Goal: Find specific page/section: Find specific page/section

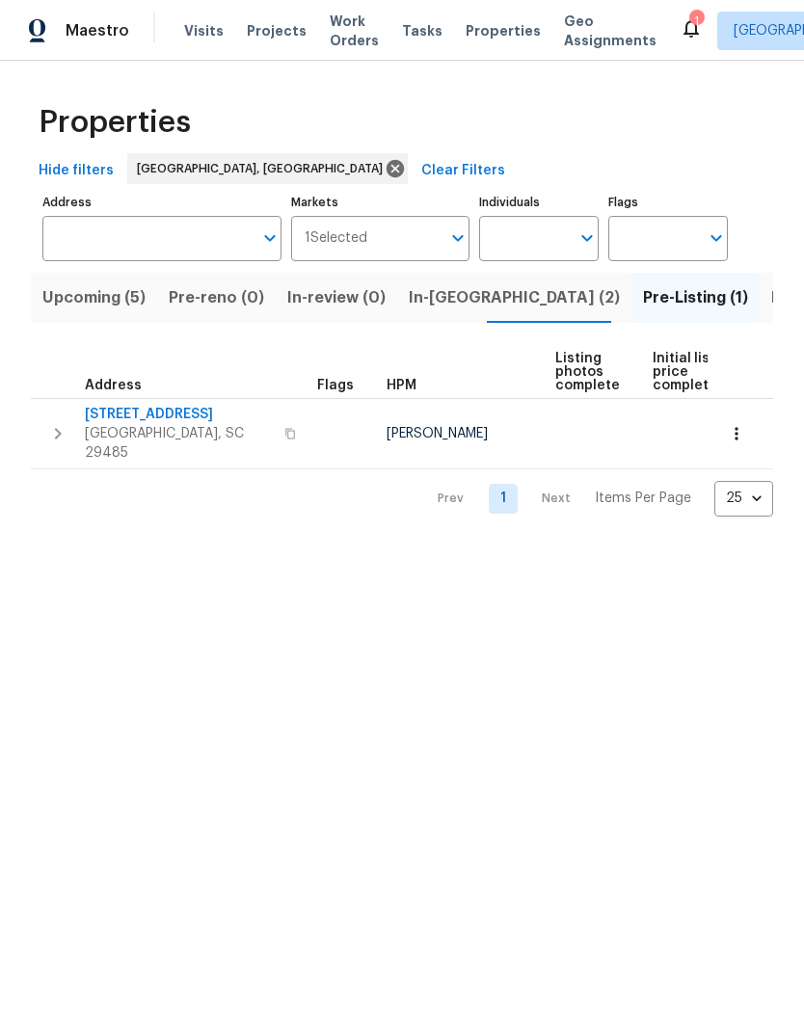
click at [100, 308] on span "Upcoming (5)" at bounding box center [93, 297] width 103 height 27
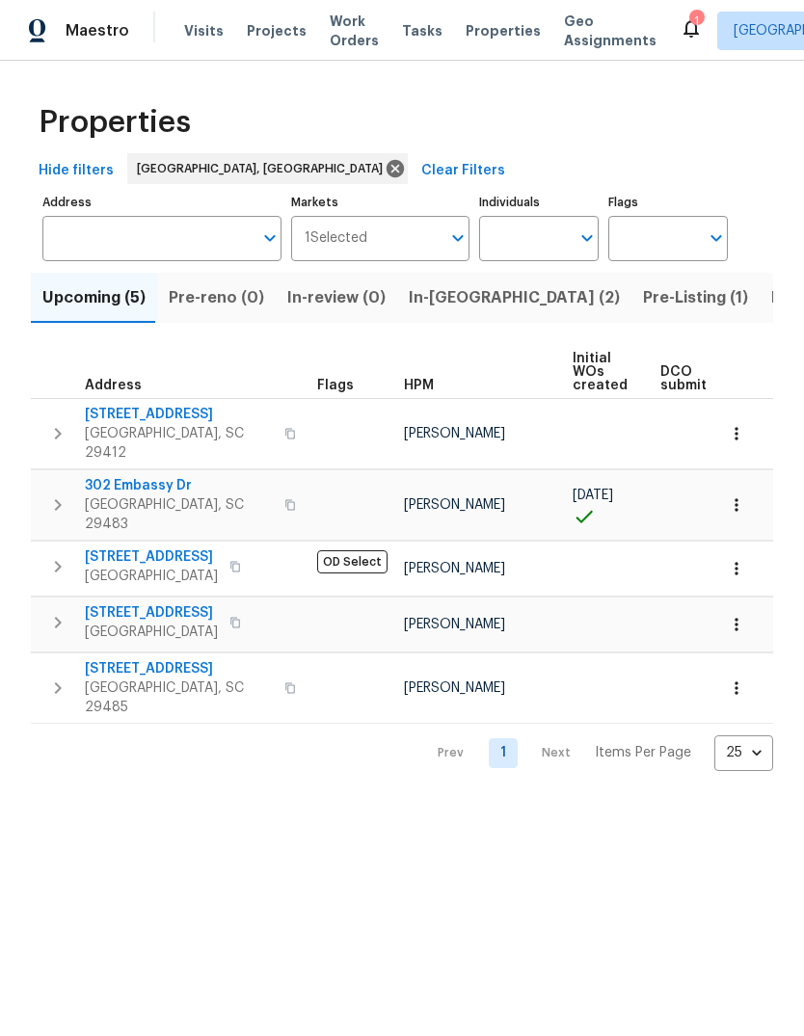
click at [174, 416] on span "[STREET_ADDRESS]" at bounding box center [179, 414] width 188 height 19
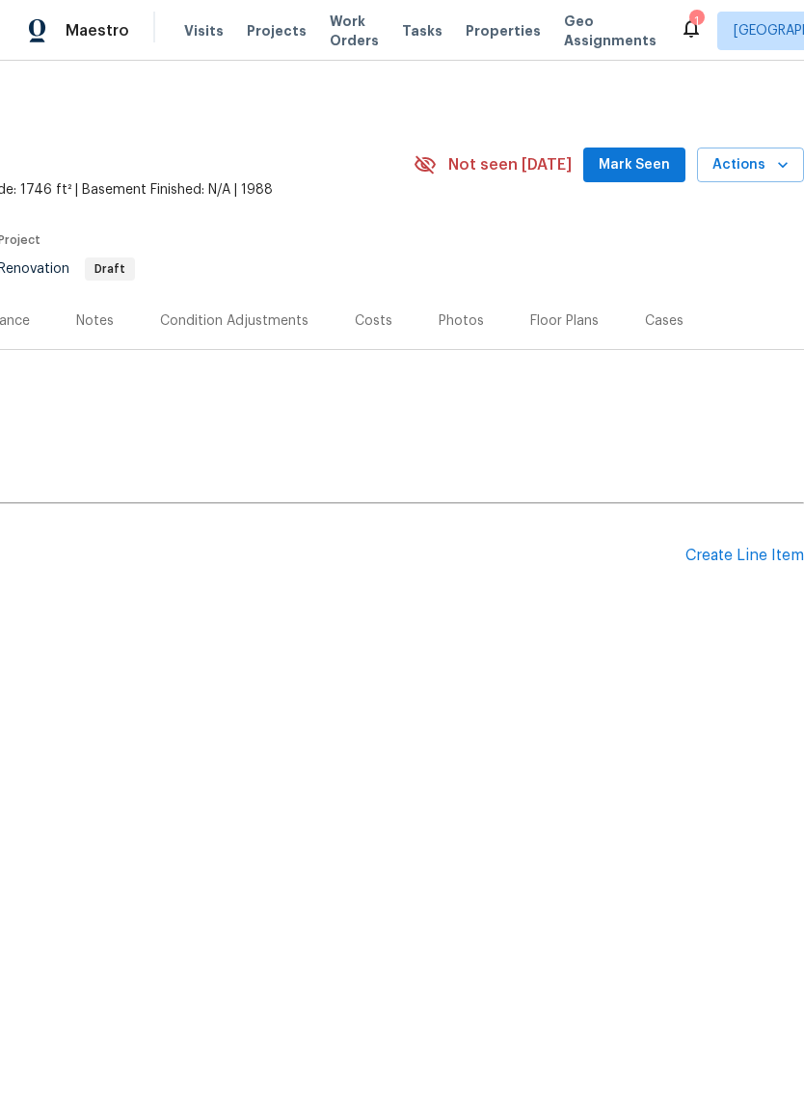
scroll to position [0, 285]
click at [376, 320] on div "Costs" at bounding box center [374, 320] width 38 height 19
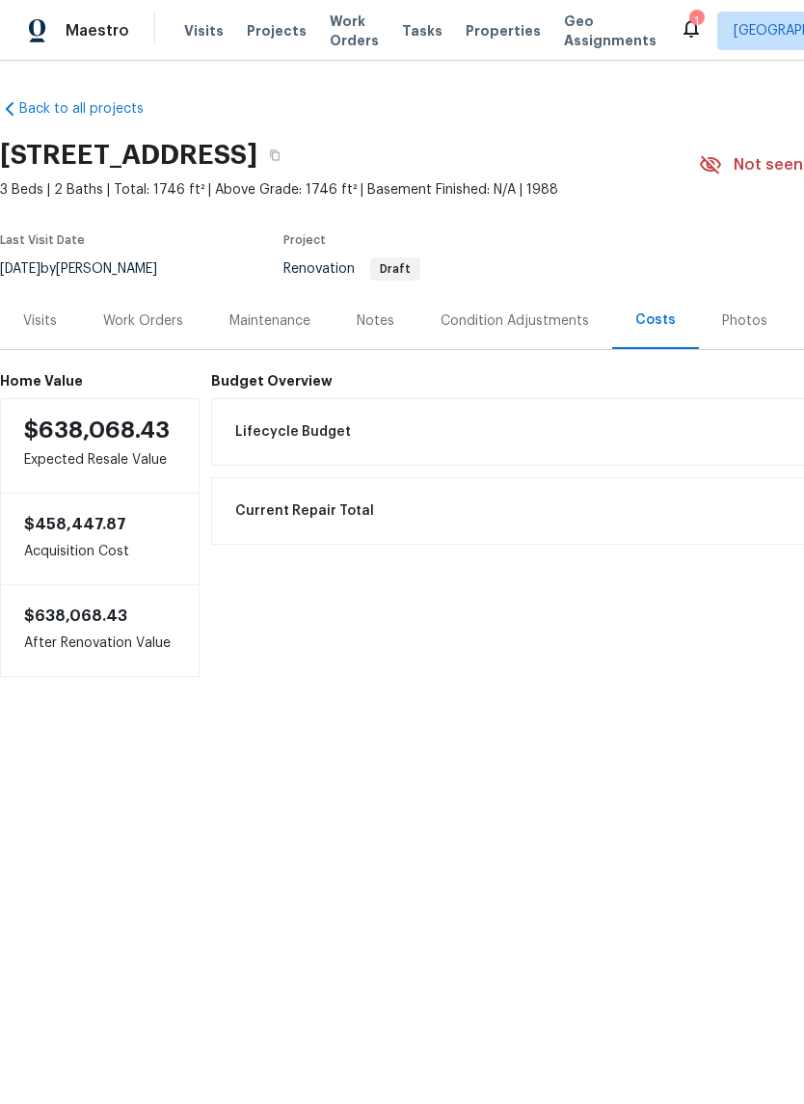
click at [156, 326] on div "Work Orders" at bounding box center [143, 320] width 80 height 19
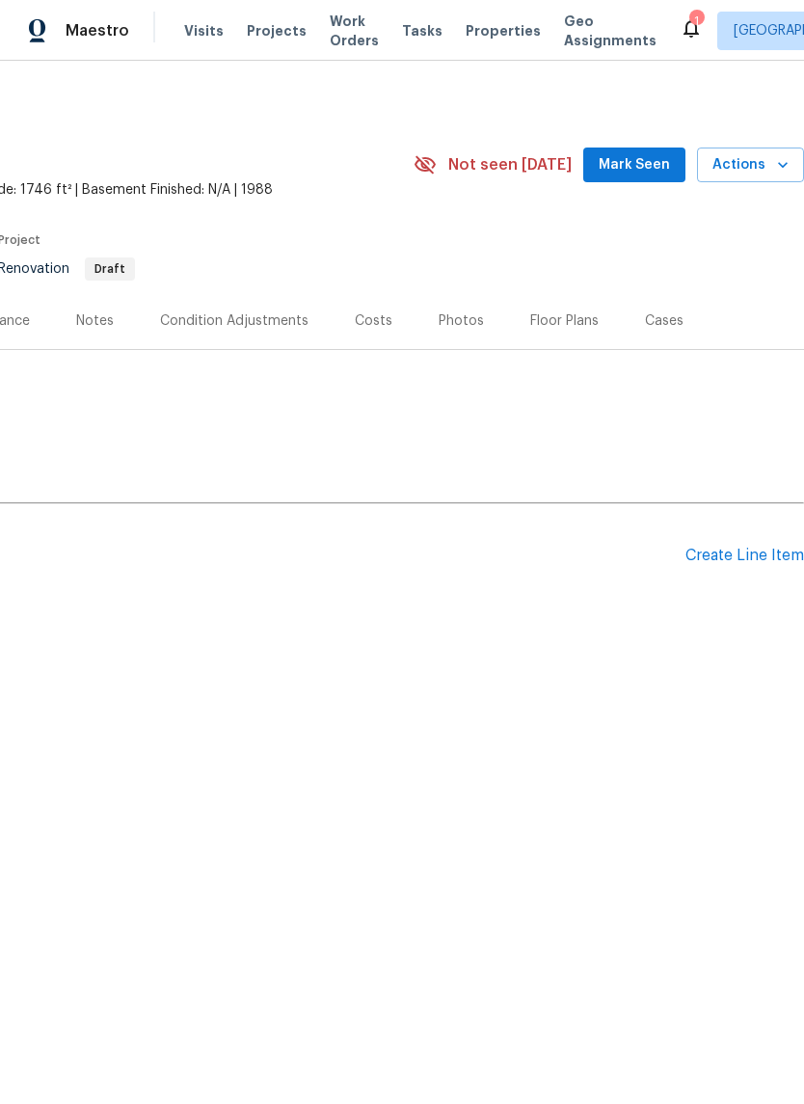
click at [624, 168] on span "Mark Seen" at bounding box center [634, 165] width 71 height 24
click at [483, 38] on span "Properties" at bounding box center [503, 30] width 75 height 19
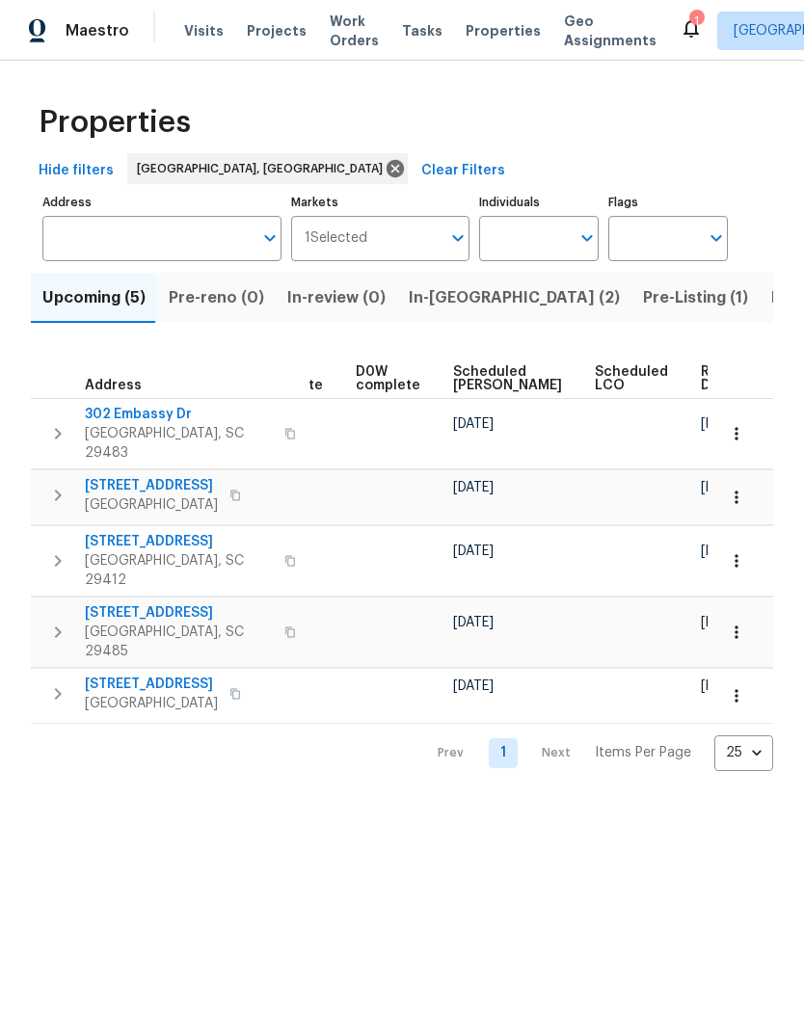
scroll to position [0, 503]
click at [702, 390] on span "Ready Date" at bounding box center [723, 378] width 42 height 27
